Goal: Transaction & Acquisition: Purchase product/service

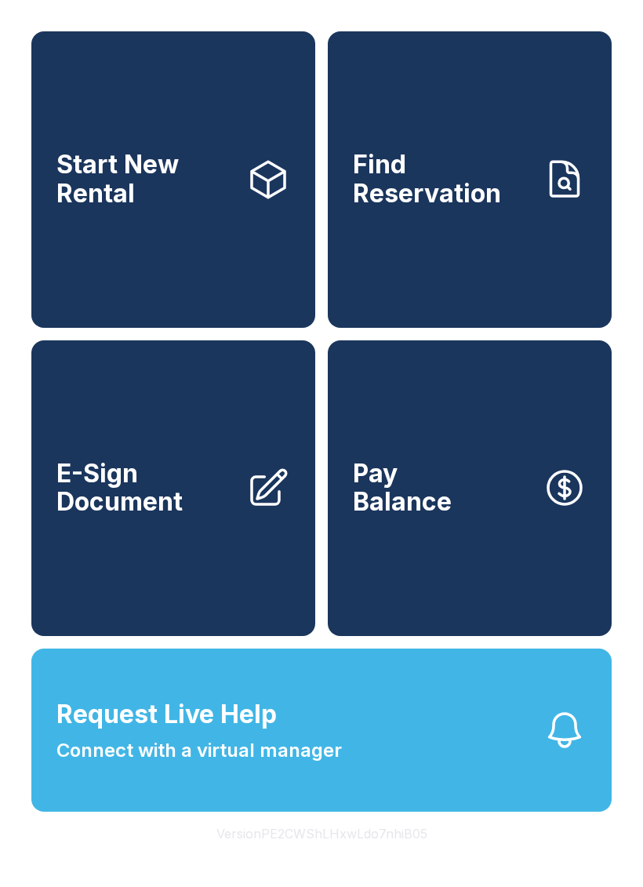
click at [191, 234] on link "Start New Rental" at bounding box center [173, 179] width 284 height 296
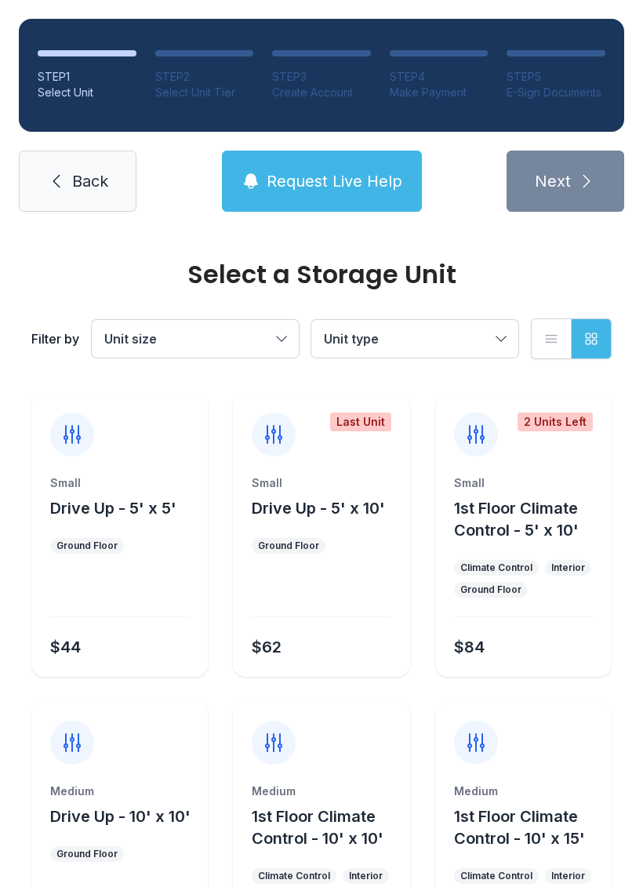
click at [53, 190] on icon at bounding box center [56, 181] width 19 height 19
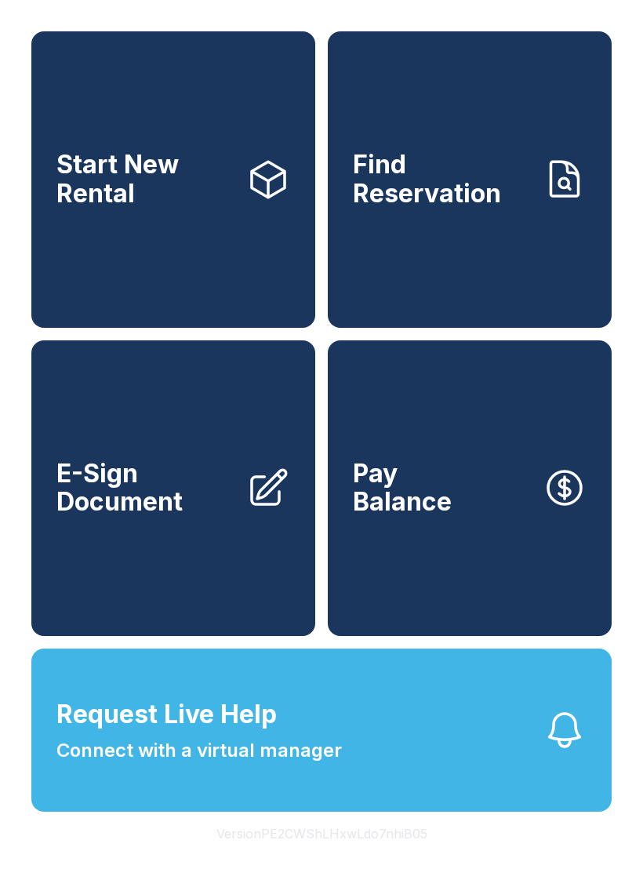
click at [130, 517] on span "E-Sign Document" at bounding box center [144, 488] width 177 height 57
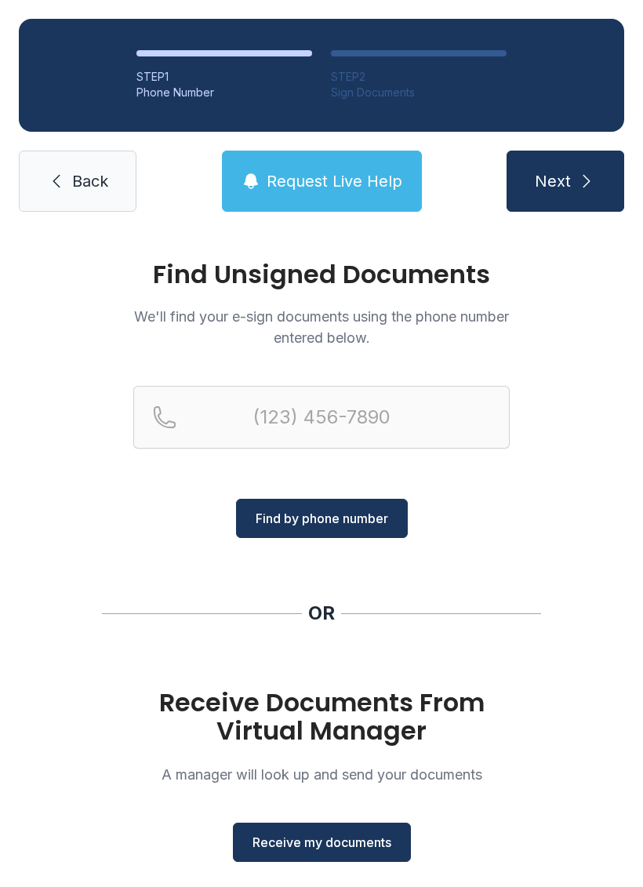
click at [64, 190] on icon at bounding box center [56, 181] width 19 height 19
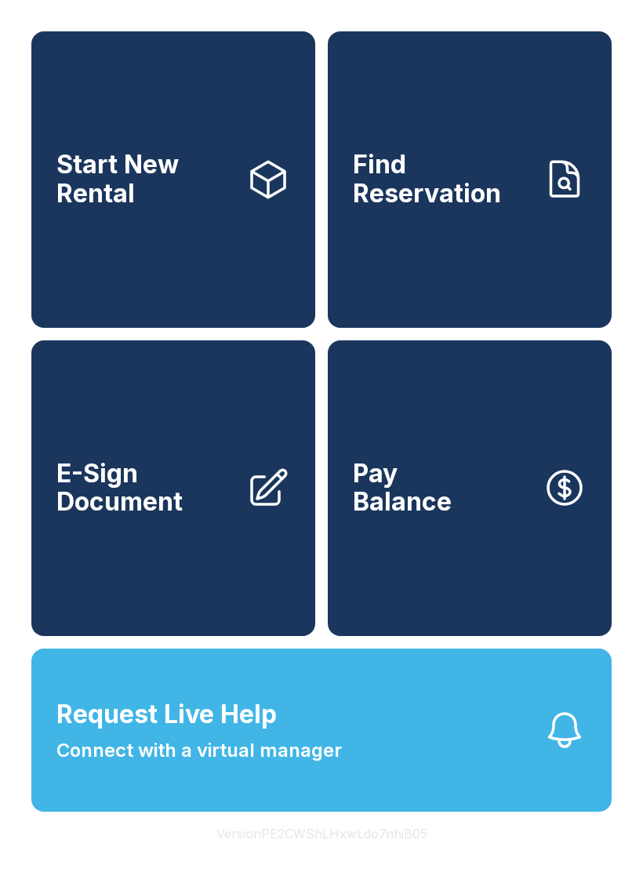
click at [471, 530] on link "Pay Balance" at bounding box center [470, 488] width 284 height 296
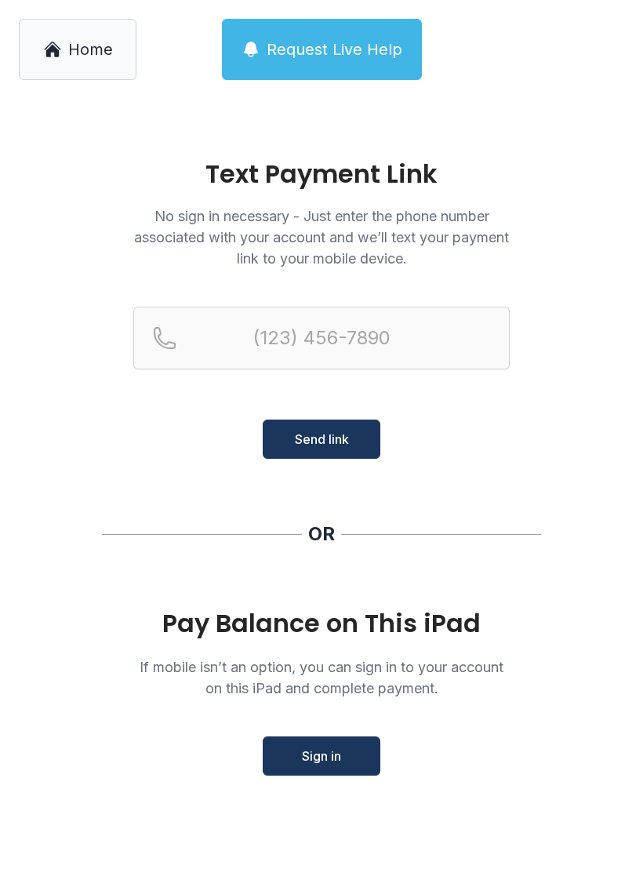
click at [340, 761] on span "Sign in" at bounding box center [321, 756] width 39 height 19
